Goal: Information Seeking & Learning: Learn about a topic

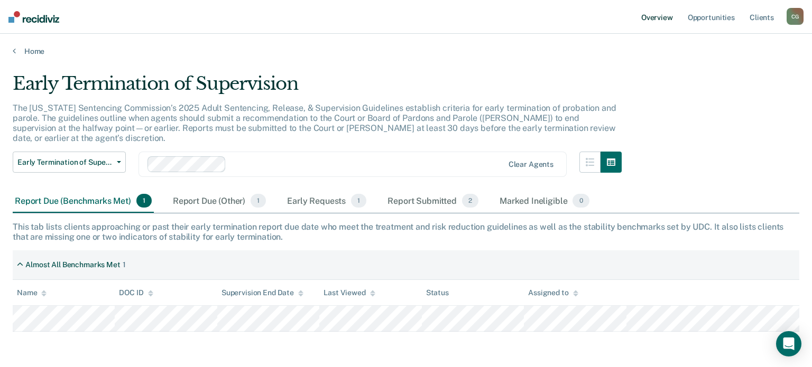
click at [664, 20] on link "Overview" at bounding box center [657, 17] width 36 height 34
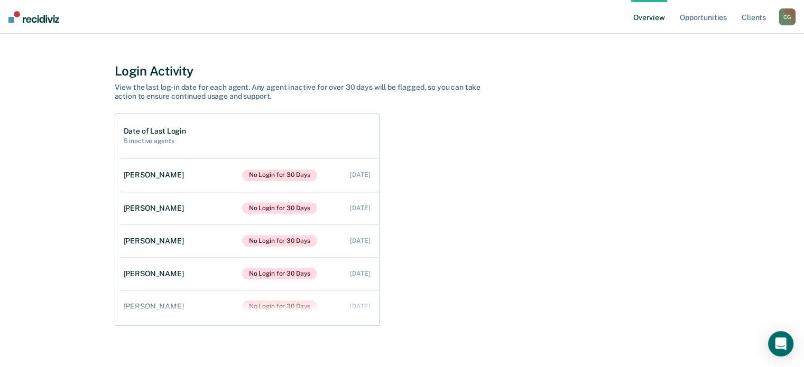
click at [417, 134] on div "Date of Last Login 5 inactive agents [PERSON_NAME] No Login for 30 Days [DATE] …" at bounding box center [402, 220] width 575 height 213
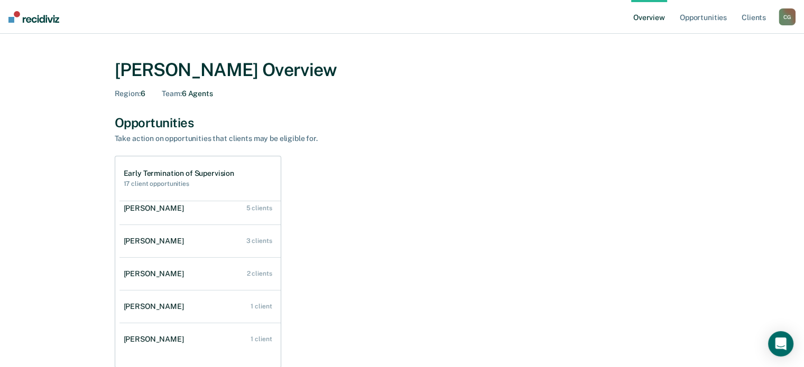
click at [13, 22] on img at bounding box center [33, 17] width 51 height 12
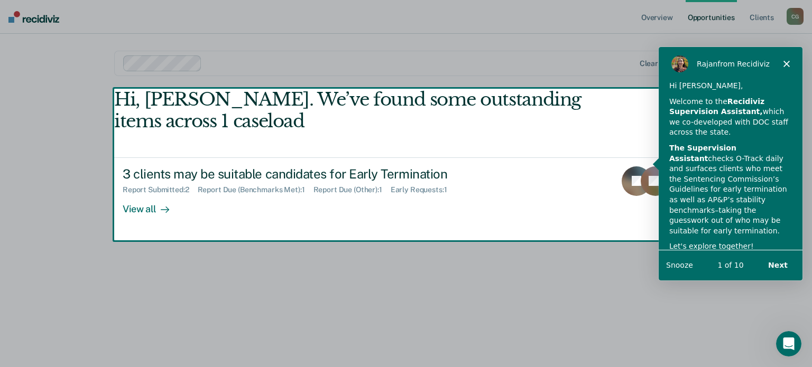
click at [142, 209] on div "Product tour overlay" at bounding box center [406, 183] width 812 height 367
click at [781, 58] on div "[PERSON_NAME] from Recidiviz" at bounding box center [730, 63] width 144 height 34
click at [783, 62] on icon "Close" at bounding box center [786, 63] width 6 height 6
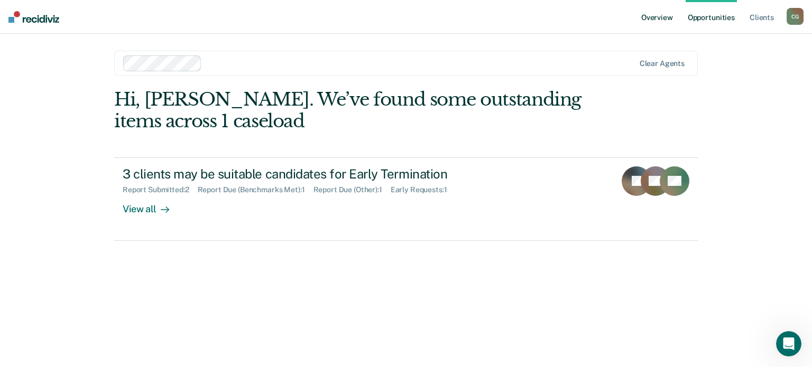
click at [669, 20] on link "Overview" at bounding box center [657, 17] width 36 height 34
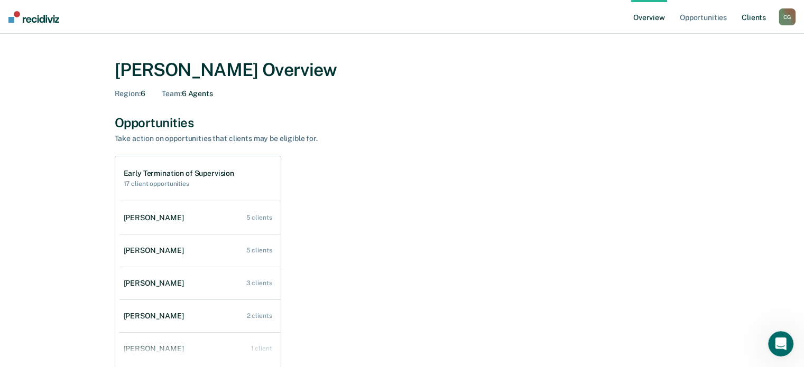
click at [744, 19] on link "Client s" at bounding box center [754, 17] width 29 height 34
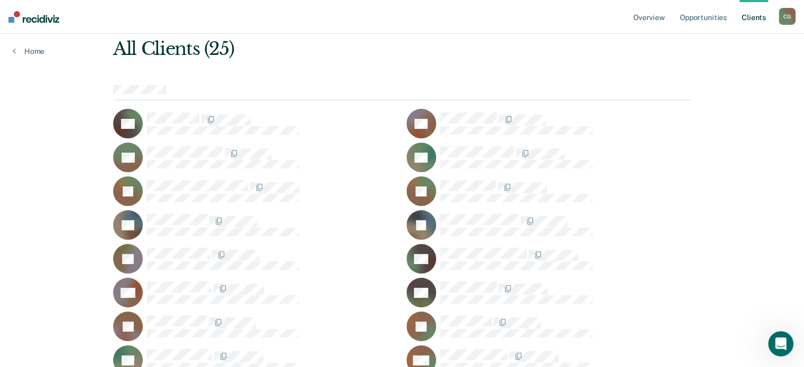
scroll to position [50, 0]
click at [652, 19] on link "Overview" at bounding box center [649, 17] width 36 height 34
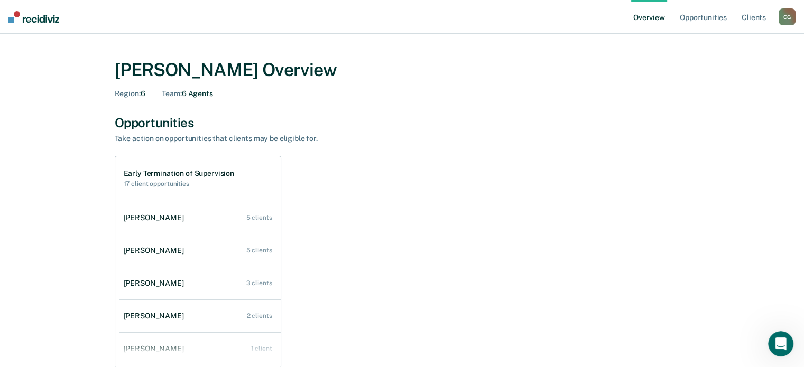
click at [656, 22] on link "Overview" at bounding box center [649, 17] width 36 height 34
click at [706, 20] on link "Opportunities" at bounding box center [703, 17] width 51 height 34
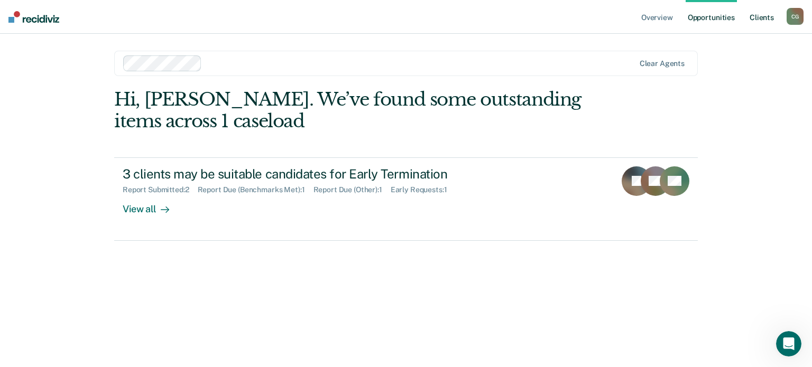
click at [757, 21] on link "Client s" at bounding box center [762, 17] width 29 height 34
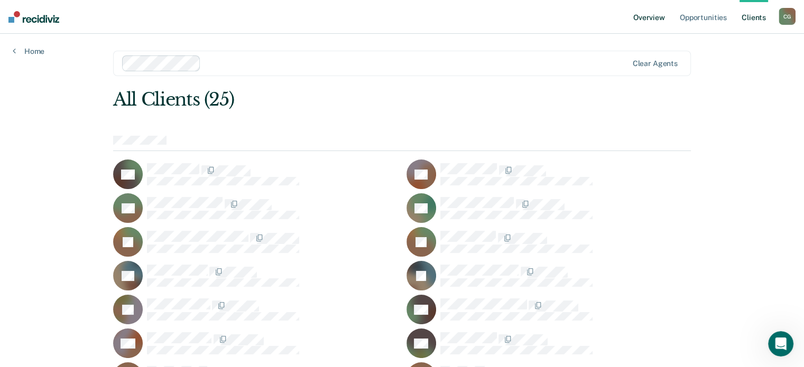
click at [656, 25] on link "Overview" at bounding box center [649, 17] width 36 height 34
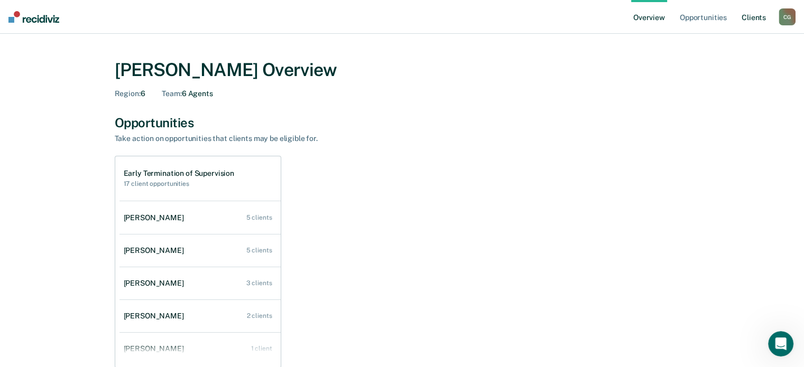
click at [758, 21] on link "Client s" at bounding box center [754, 17] width 29 height 34
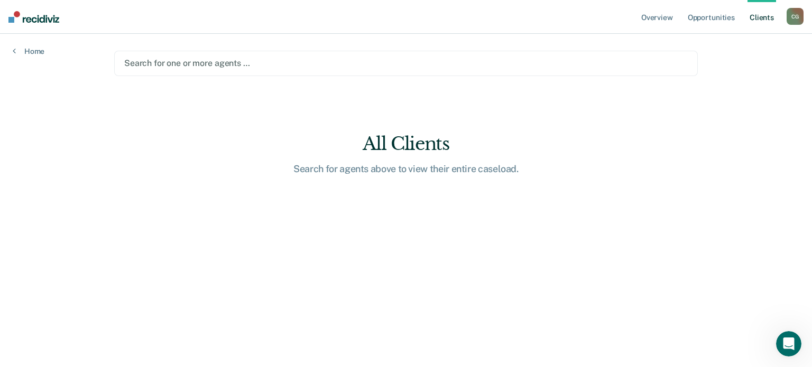
click at [790, 19] on div "C G" at bounding box center [795, 16] width 17 height 17
click at [732, 109] on div "Overview Opportunities Client s [PERSON_NAME] C G Profile How it works Log Out …" at bounding box center [406, 183] width 812 height 367
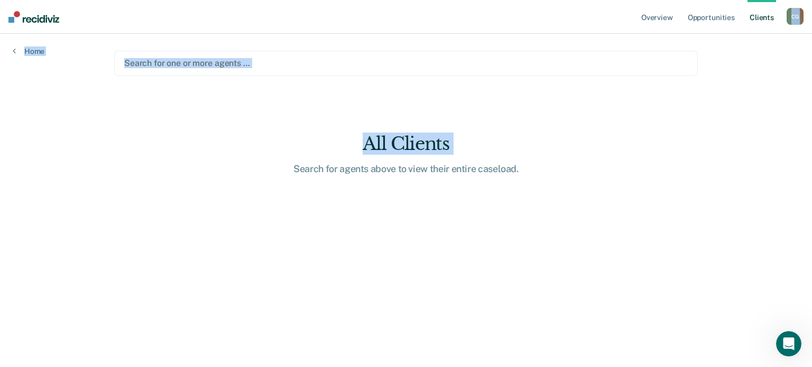
drag, startPoint x: 732, startPoint y: 109, endPoint x: 789, endPoint y: 23, distance: 103.8
click at [789, 23] on div "Overview Opportunities Client s [PERSON_NAME] C G Profile How it works Log Out …" at bounding box center [406, 183] width 812 height 367
click at [789, 23] on div "C G" at bounding box center [795, 16] width 17 height 17
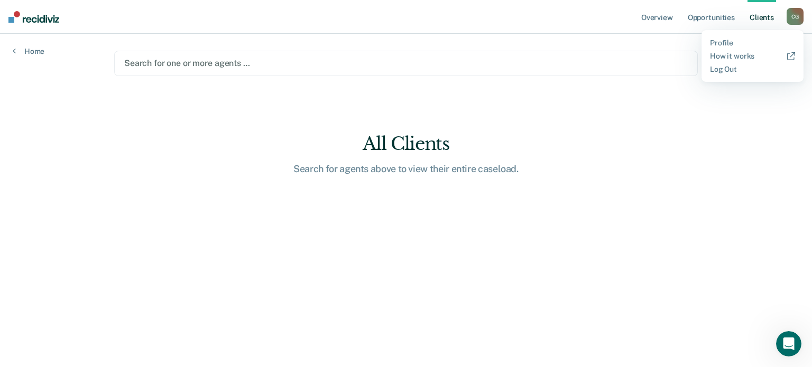
click at [725, 159] on div "Overview Opportunities Client s [PERSON_NAME] C G Profile How it works Log Out …" at bounding box center [406, 183] width 812 height 367
click at [795, 14] on div "C G" at bounding box center [795, 16] width 17 height 17
click at [19, 52] on link "Home" at bounding box center [29, 52] width 32 height 10
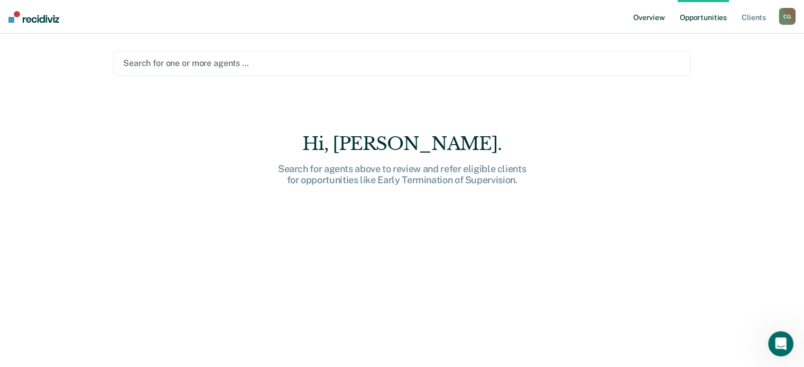
click at [667, 13] on link "Overview" at bounding box center [649, 17] width 36 height 34
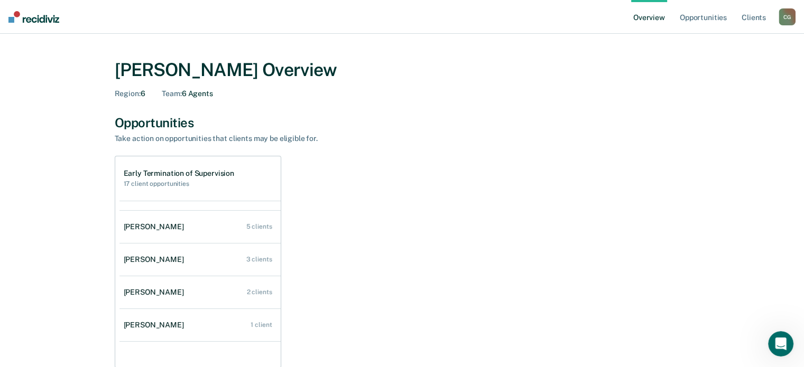
scroll to position [42, 0]
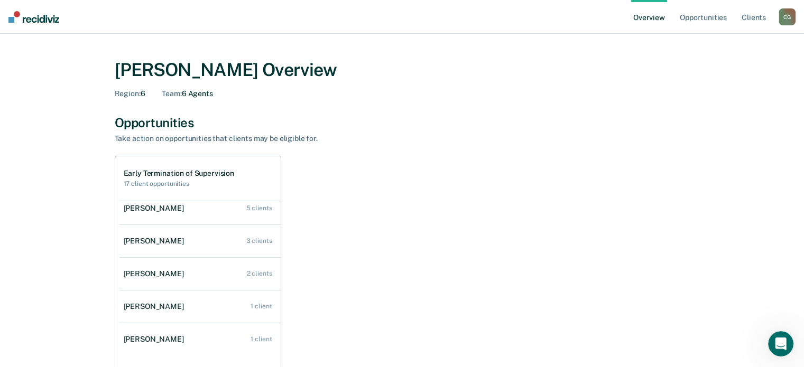
click at [228, 214] on link "[PERSON_NAME] 5 clients" at bounding box center [199, 208] width 161 height 30
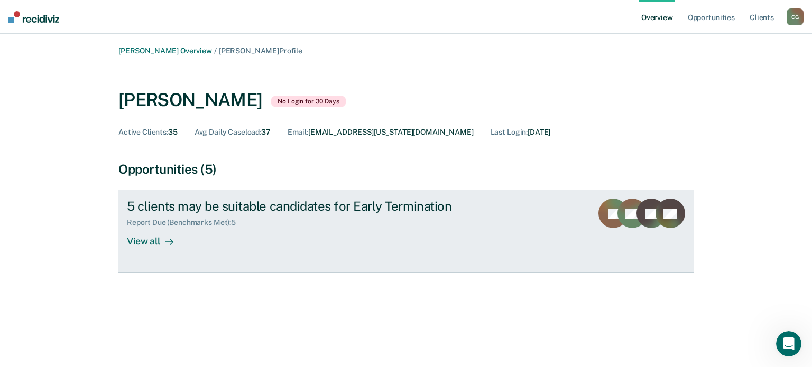
click at [150, 245] on div "View all" at bounding box center [156, 237] width 59 height 21
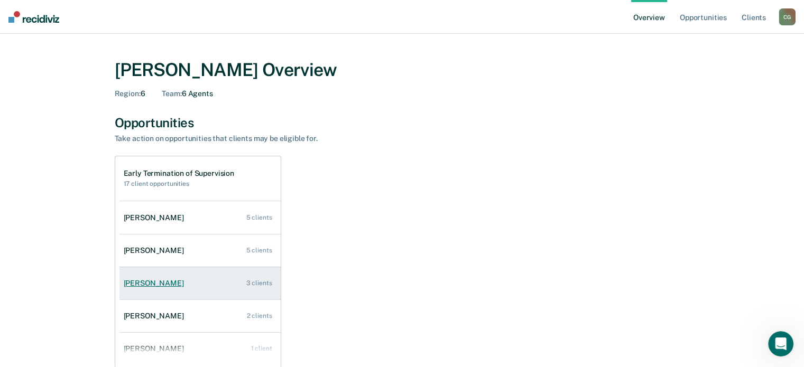
click at [167, 285] on div "[PERSON_NAME]" at bounding box center [156, 283] width 64 height 9
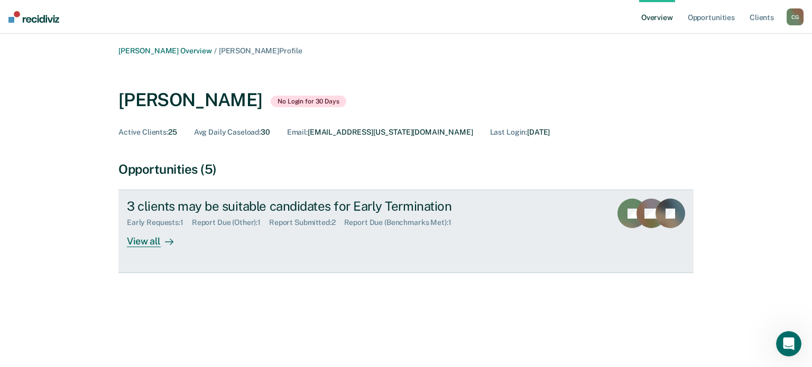
click at [165, 245] on icon at bounding box center [169, 242] width 8 height 8
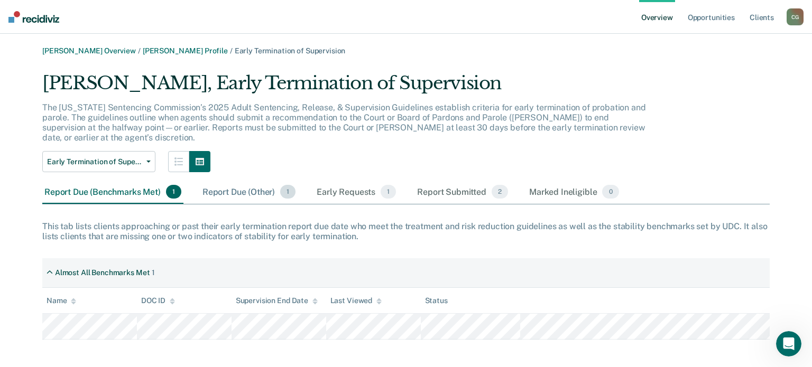
click at [208, 181] on div "Report Due (Other) 1" at bounding box center [248, 192] width 97 height 23
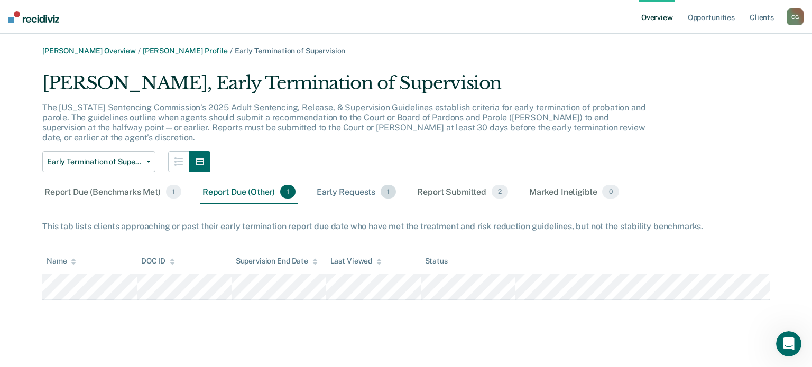
click at [336, 181] on div "Early Requests 1" at bounding box center [357, 192] width 84 height 23
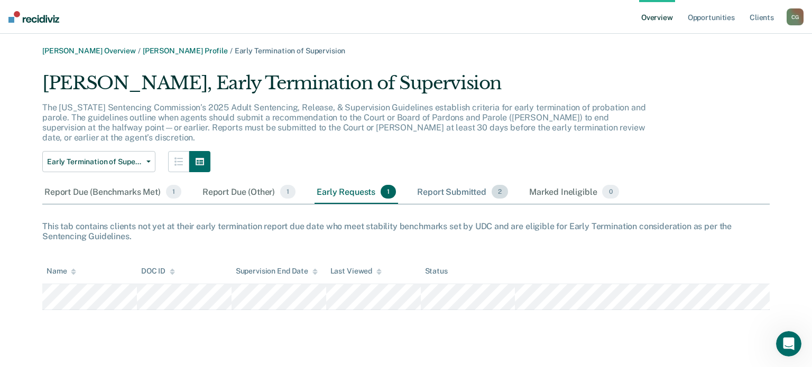
click at [428, 183] on div "Report Submitted 2" at bounding box center [462, 192] width 95 height 23
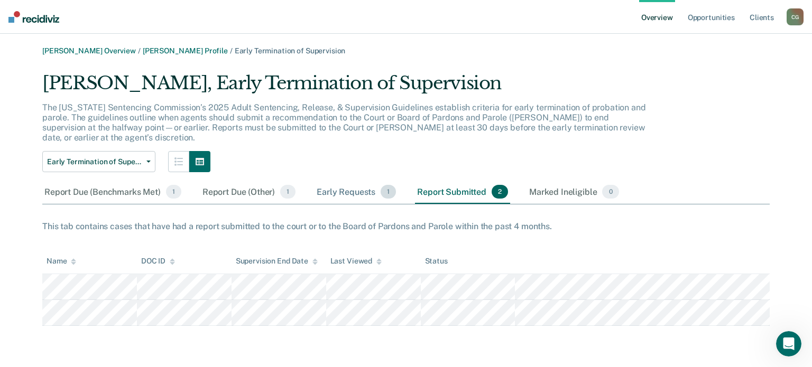
click at [340, 181] on div "Early Requests 1" at bounding box center [357, 192] width 84 height 23
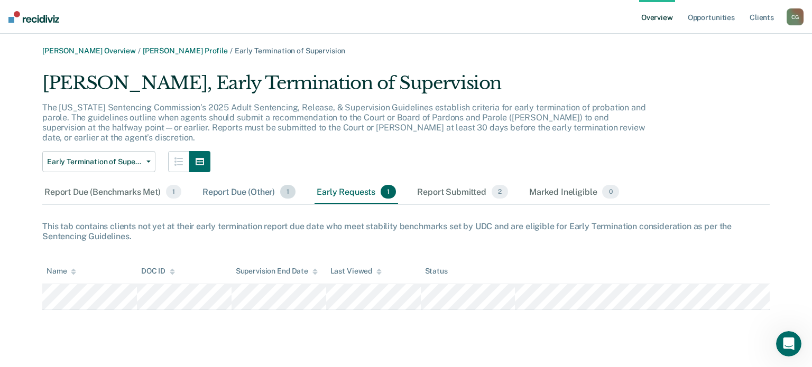
click at [256, 183] on div "Report Due (Other) 1" at bounding box center [248, 192] width 97 height 23
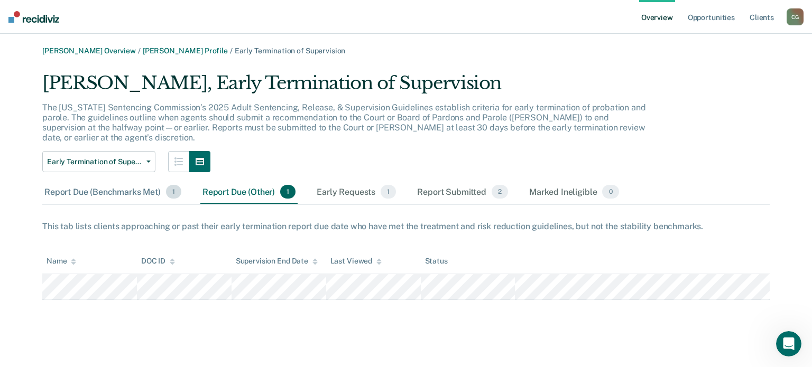
click at [127, 185] on div "Report Due (Benchmarks Met) 1" at bounding box center [112, 192] width 141 height 23
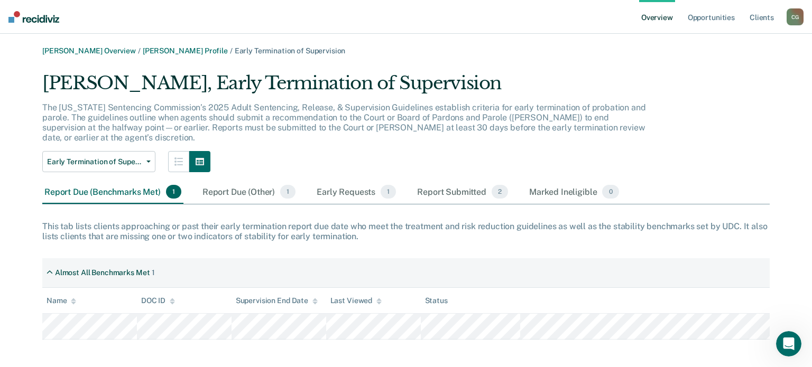
click at [805, 63] on main "[PERSON_NAME] Overview / [PERSON_NAME] Profile / Early Termination of Supervisi…" at bounding box center [406, 204] width 812 height 340
click at [211, 181] on div "Report Due (Other) 1" at bounding box center [248, 192] width 97 height 23
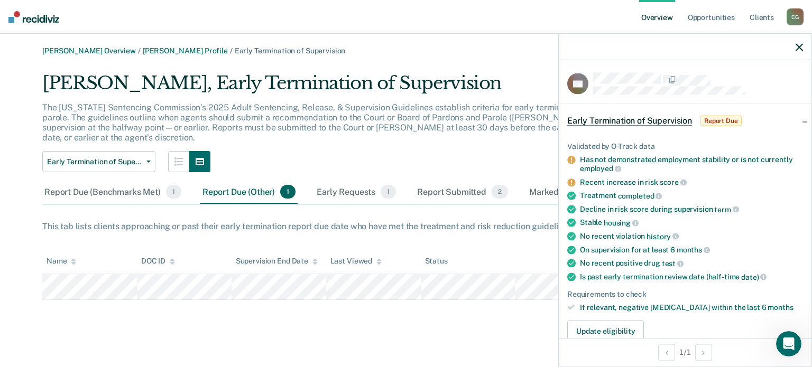
click at [798, 48] on icon "button" at bounding box center [799, 46] width 7 height 7
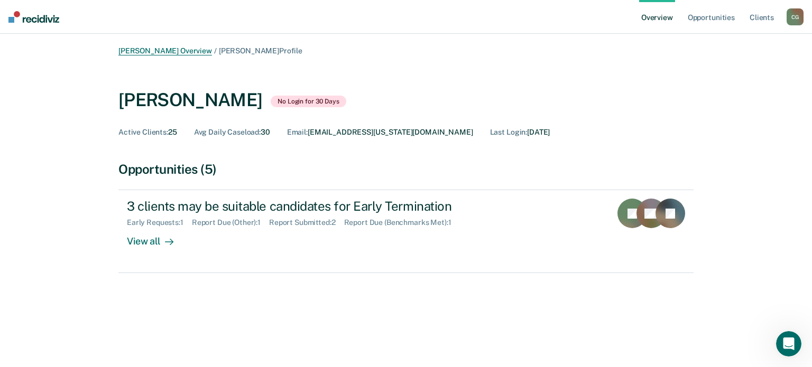
click at [159, 52] on link "[PERSON_NAME] Overview" at bounding box center [165, 51] width 94 height 9
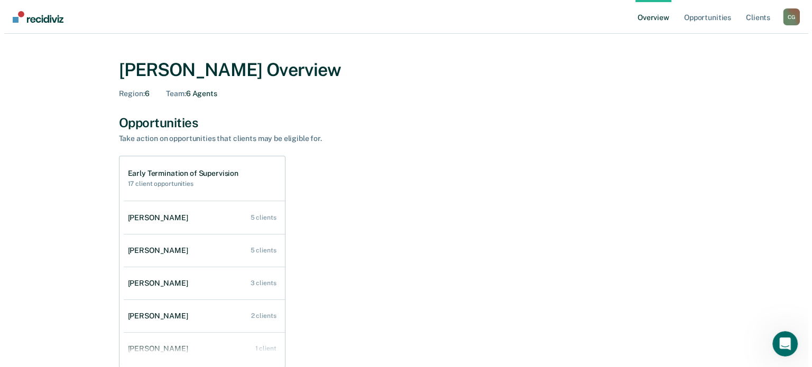
scroll to position [42, 0]
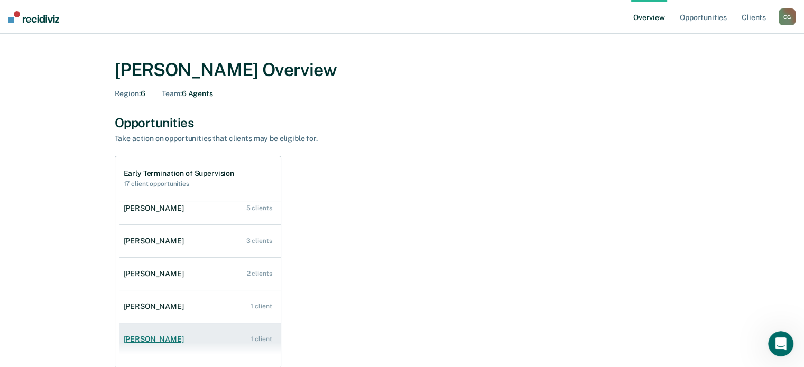
click at [254, 341] on div "1 client" at bounding box center [261, 339] width 21 height 7
